Goal: Task Accomplishment & Management: Use online tool/utility

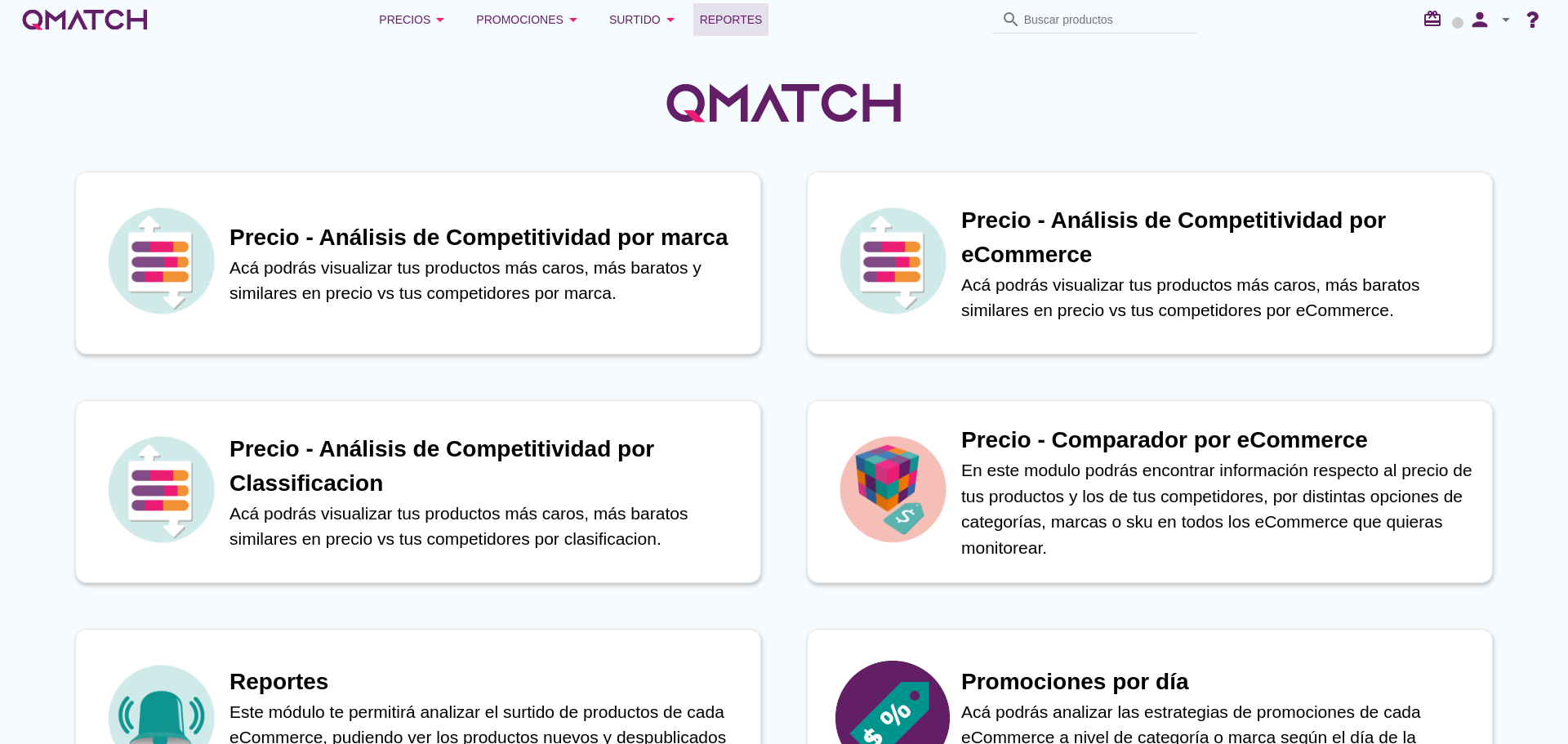
click at [709, 21] on span "Reportes" at bounding box center [731, 19] width 63 height 19
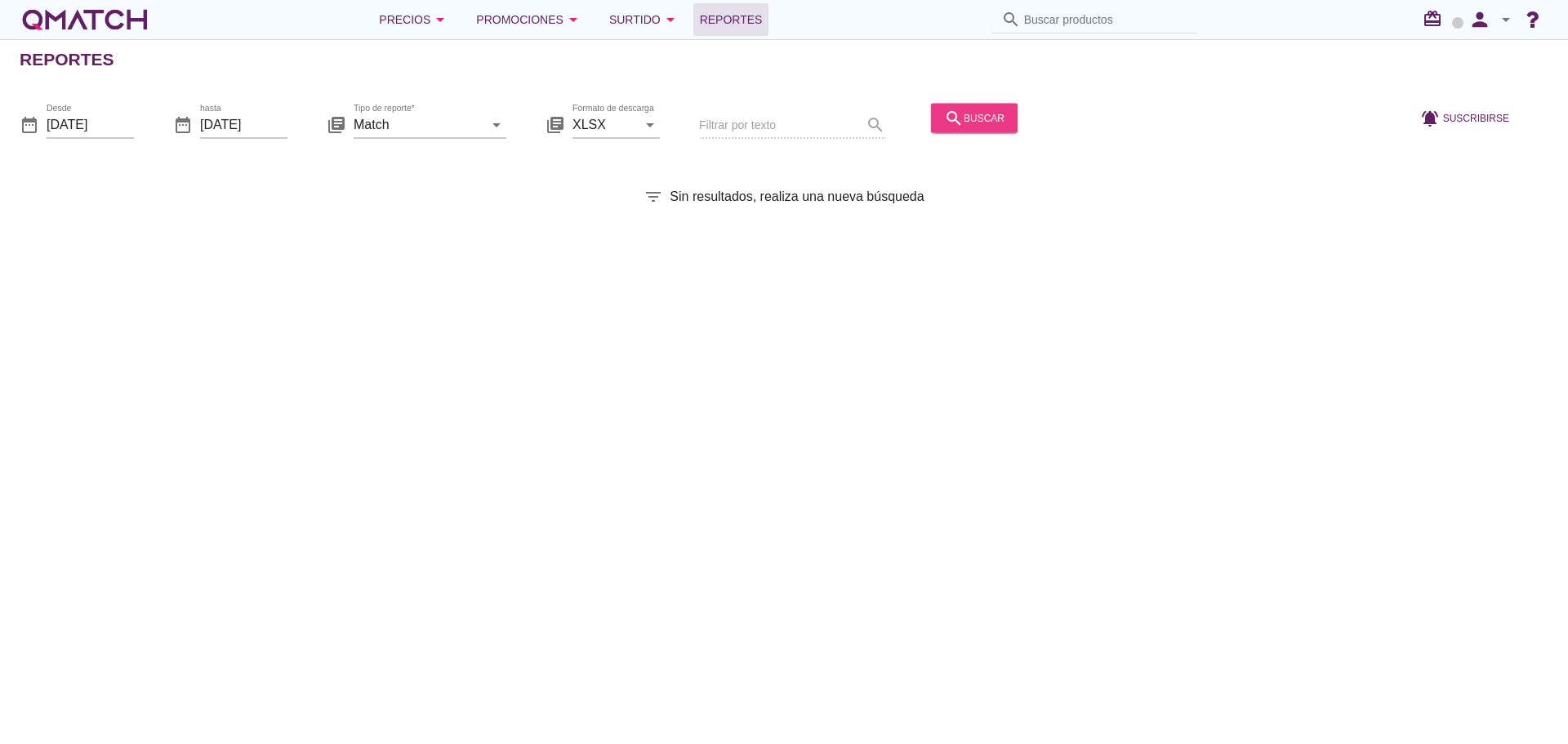
click at [969, 124] on div "search buscar" at bounding box center [974, 117] width 60 height 19
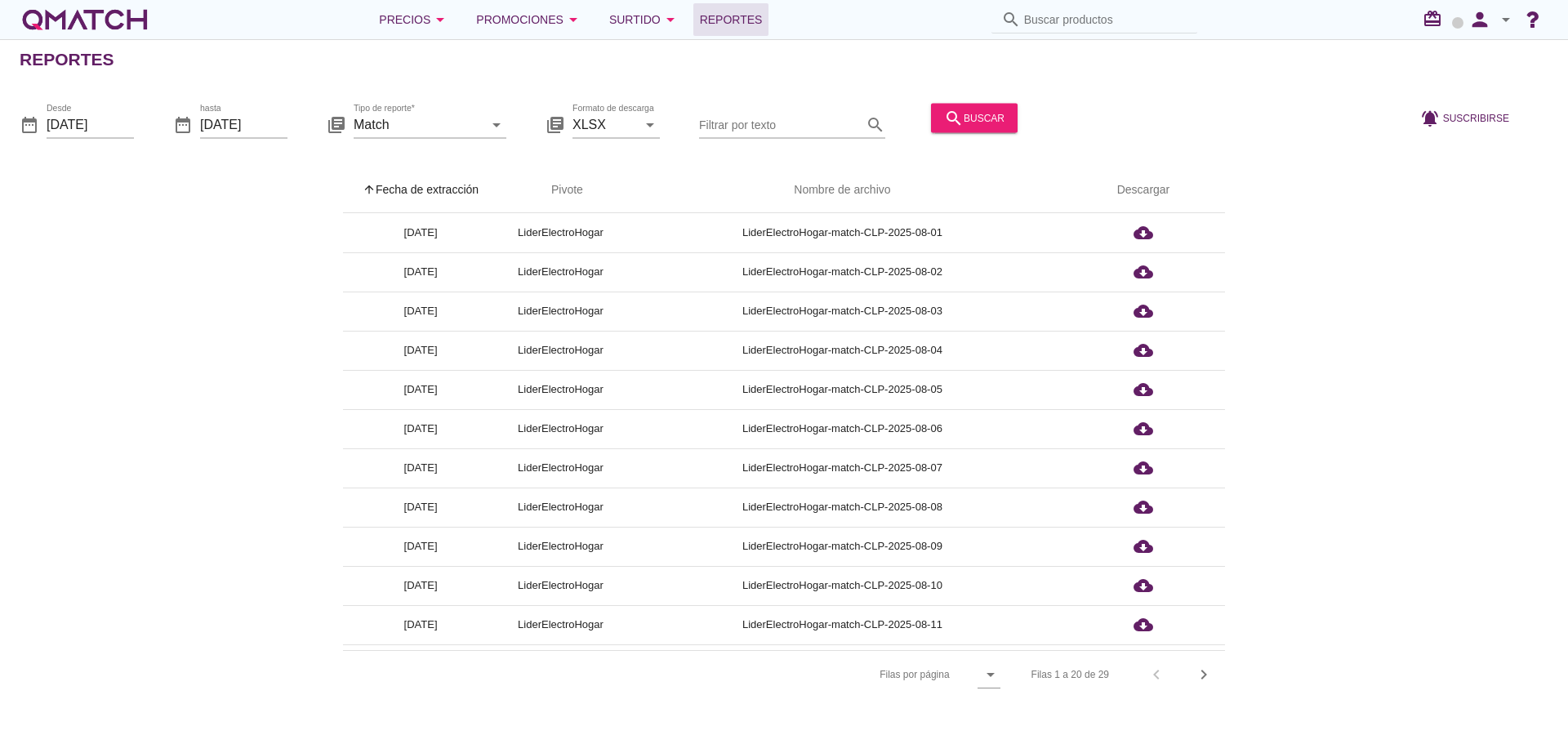
click at [455, 195] on th "arrow_upward Fecha de extracción" at bounding box center [420, 190] width 155 height 46
click at [1485, 16] on icon "person" at bounding box center [1480, 20] width 33 height 23
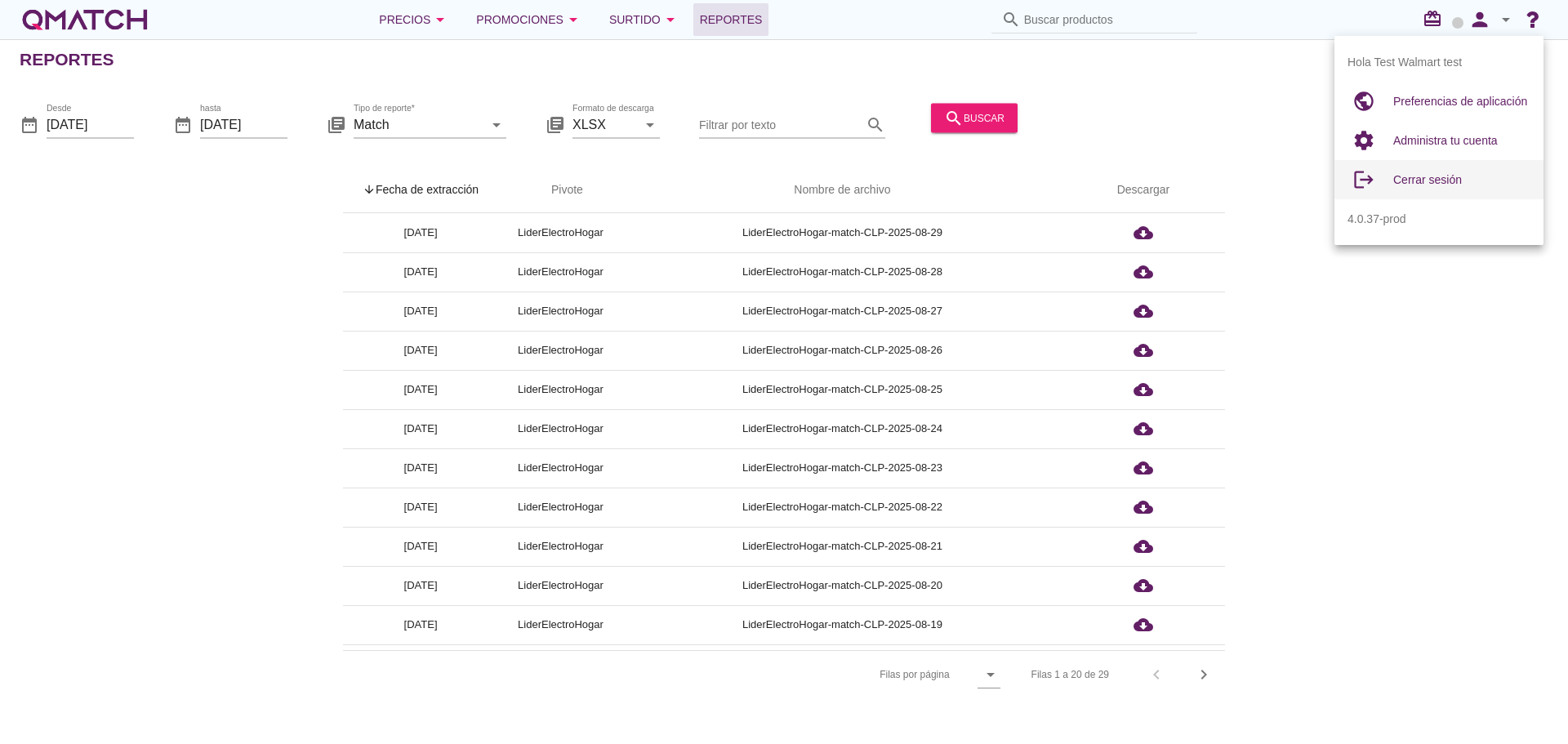
click at [1461, 174] on div "Cerrar sesión" at bounding box center [1461, 180] width 137 height 19
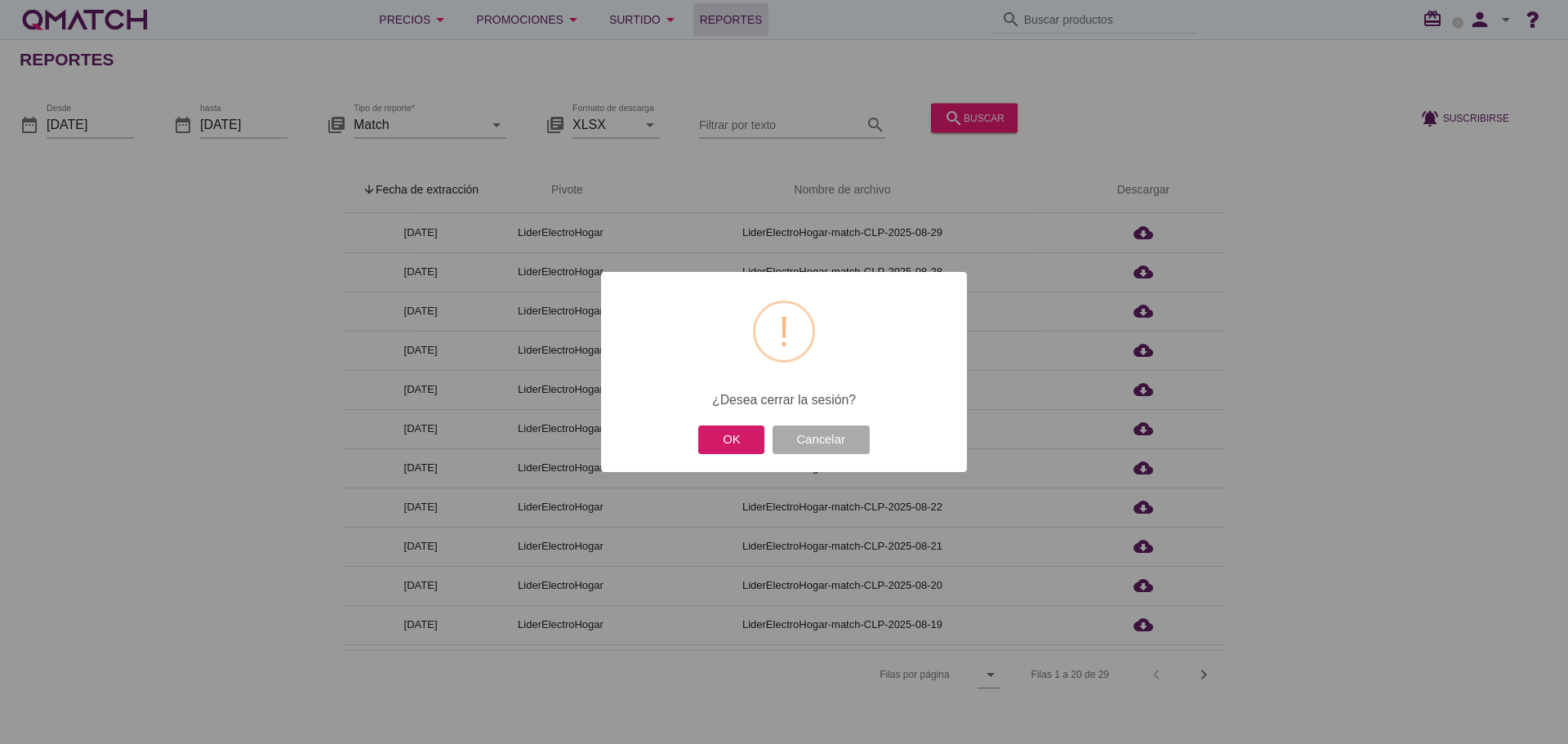
click at [737, 437] on button "OK" at bounding box center [730, 440] width 66 height 29
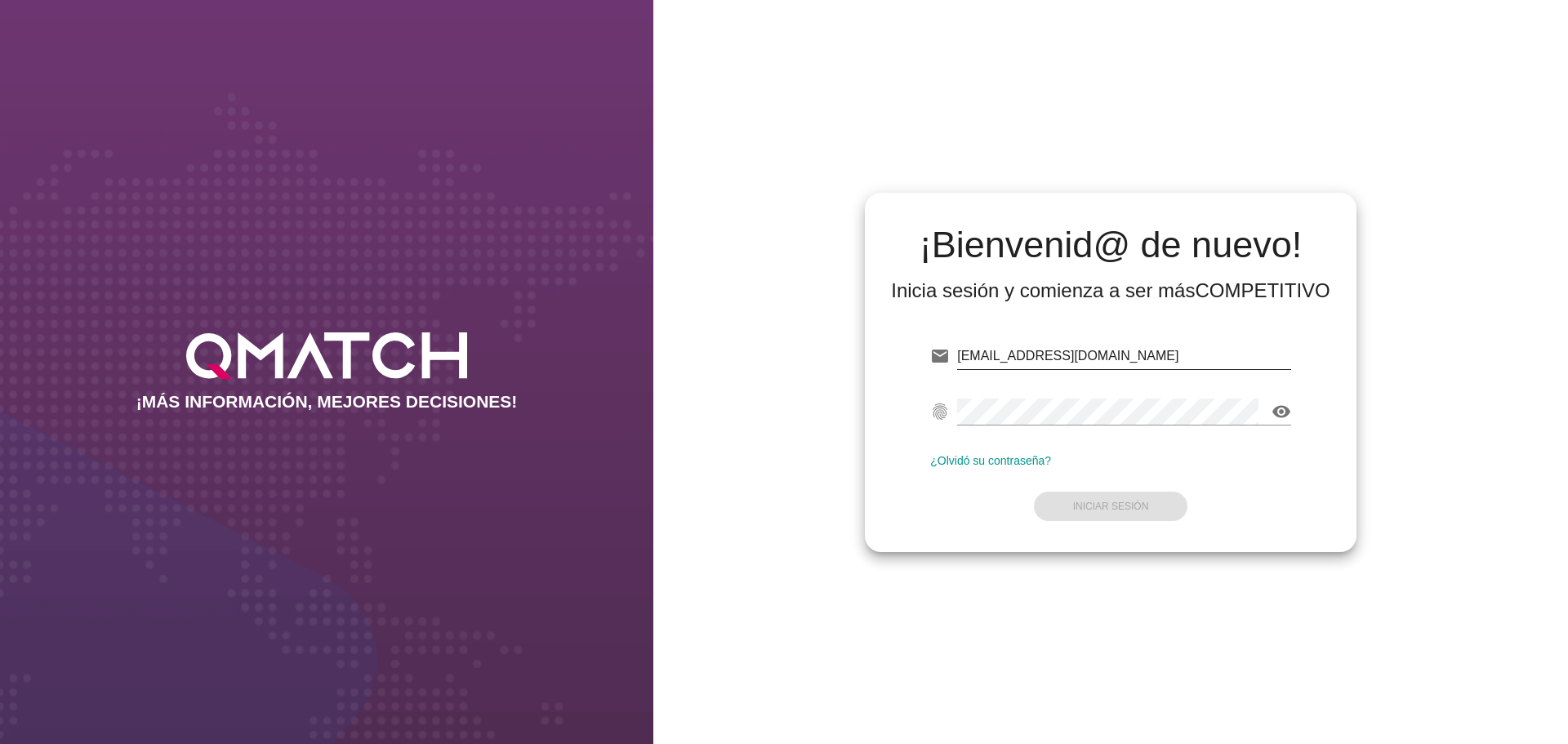
click at [1156, 360] on input "[EMAIL_ADDRESS][DOMAIN_NAME]" at bounding box center [1124, 355] width 334 height 26
type input "[EMAIL_ADDRESS][DOMAIN_NAME]"
click at [1128, 502] on strong "Iniciar Sesión" at bounding box center [1110, 507] width 76 height 12
